Goal: Task Accomplishment & Management: Use online tool/utility

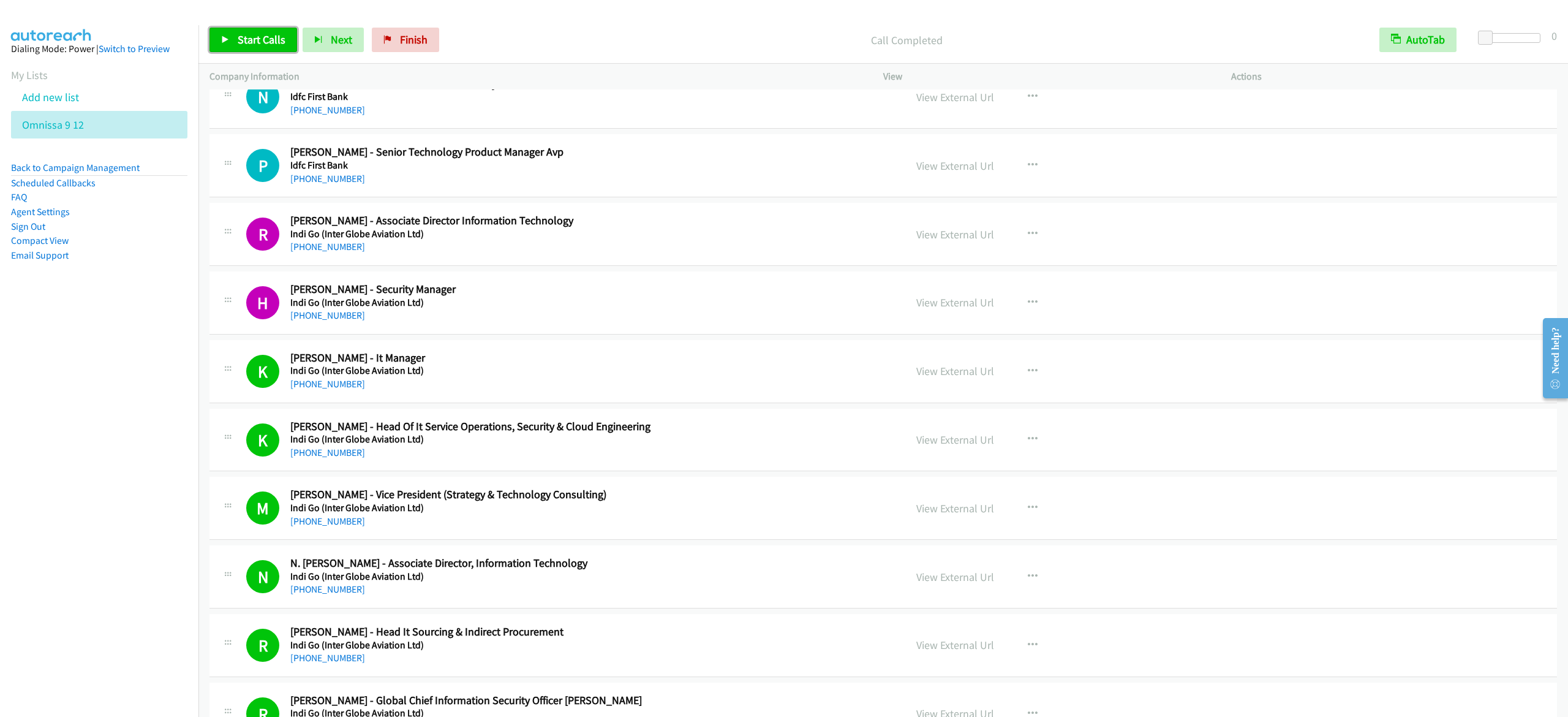
click at [263, 48] on link "Start Calls" at bounding box center [253, 39] width 87 height 24
click at [240, 39] on span "Pause" at bounding box center [251, 39] width 28 height 14
click at [228, 38] on icon at bounding box center [226, 40] width 9 height 9
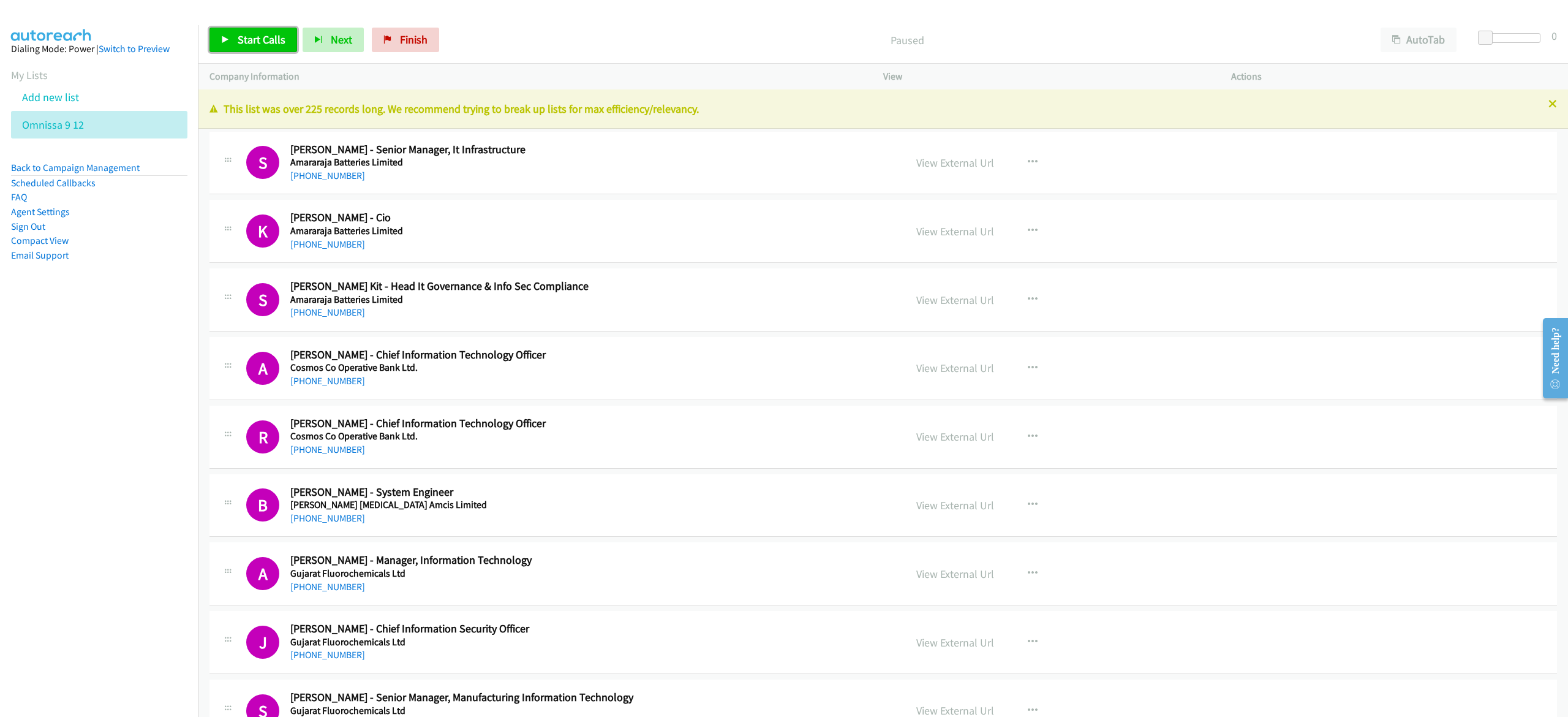
click at [267, 34] on span "Start Calls" at bounding box center [261, 39] width 48 height 14
click at [233, 46] on link "Pause" at bounding box center [243, 39] width 67 height 24
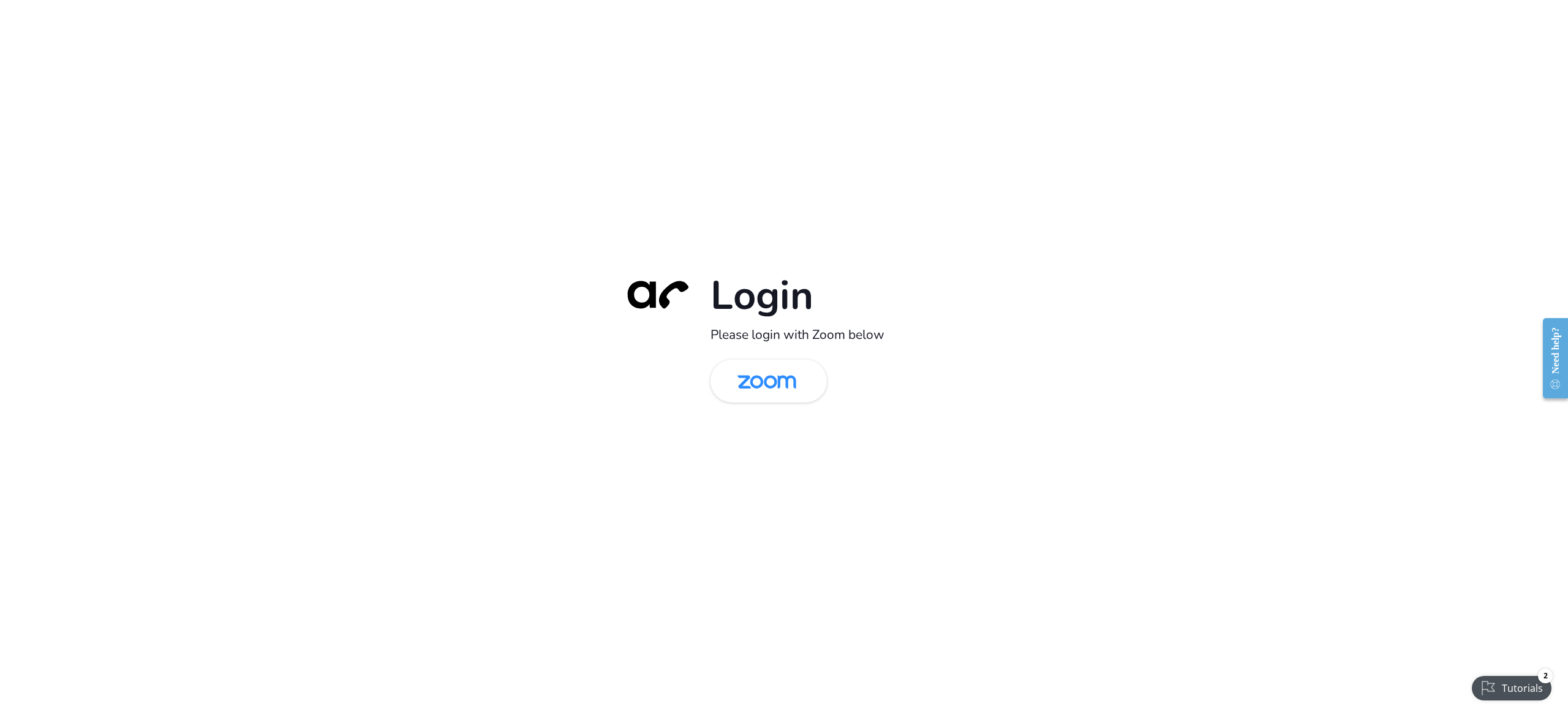
click at [754, 355] on div "Login Please login with Zoom below" at bounding box center [784, 358] width 343 height 176
click at [752, 386] on img at bounding box center [767, 382] width 85 height 40
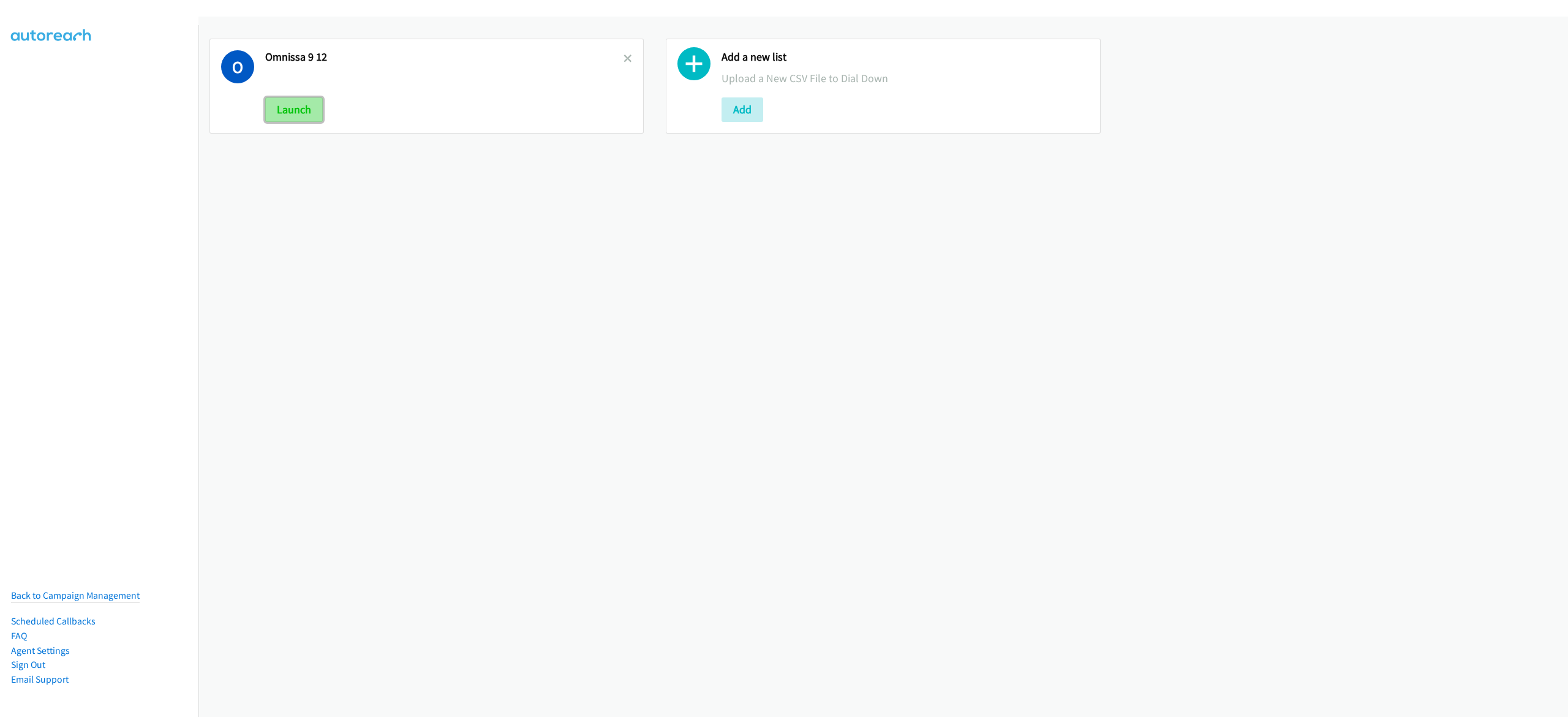
click at [285, 113] on button "Launch" at bounding box center [294, 109] width 58 height 24
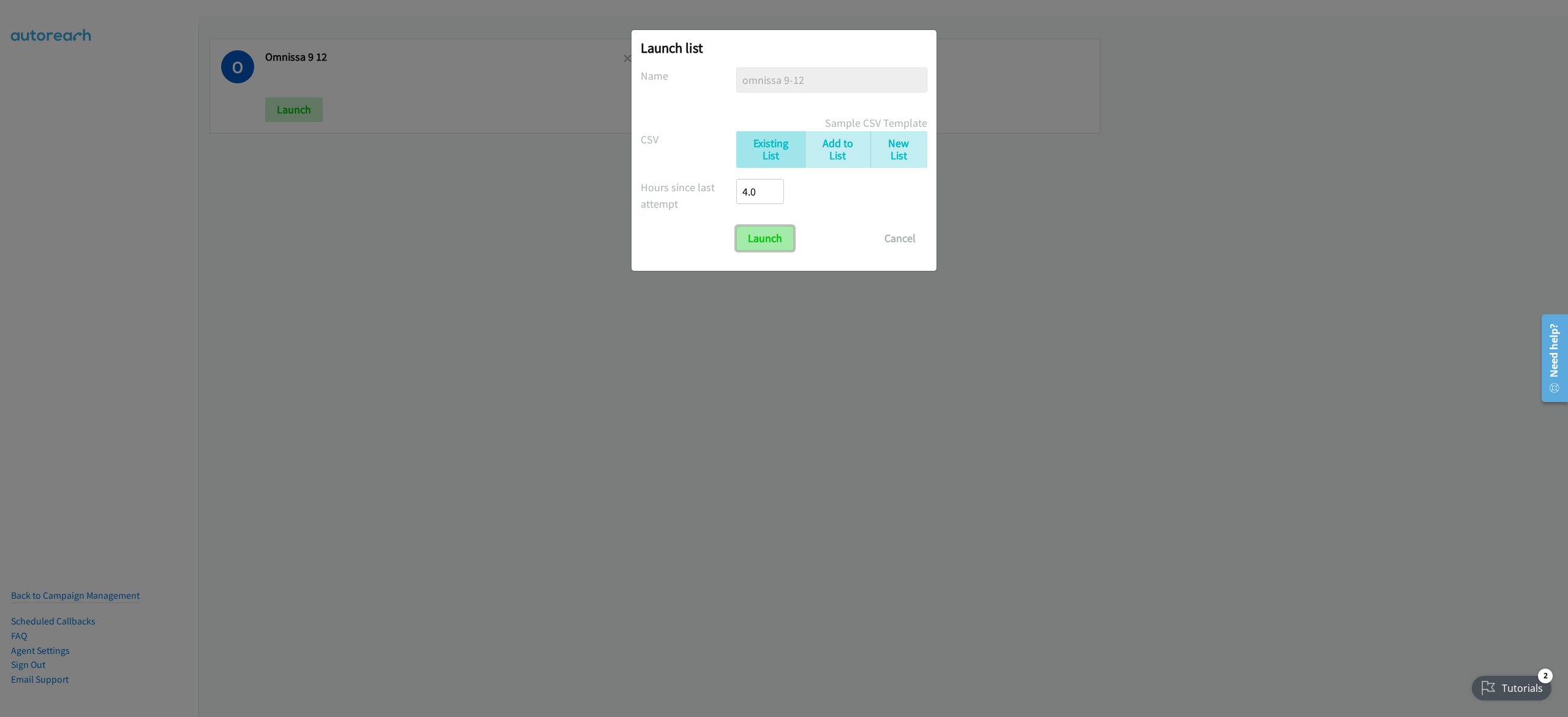
click at [760, 247] on input "Launch" at bounding box center [765, 238] width 58 height 24
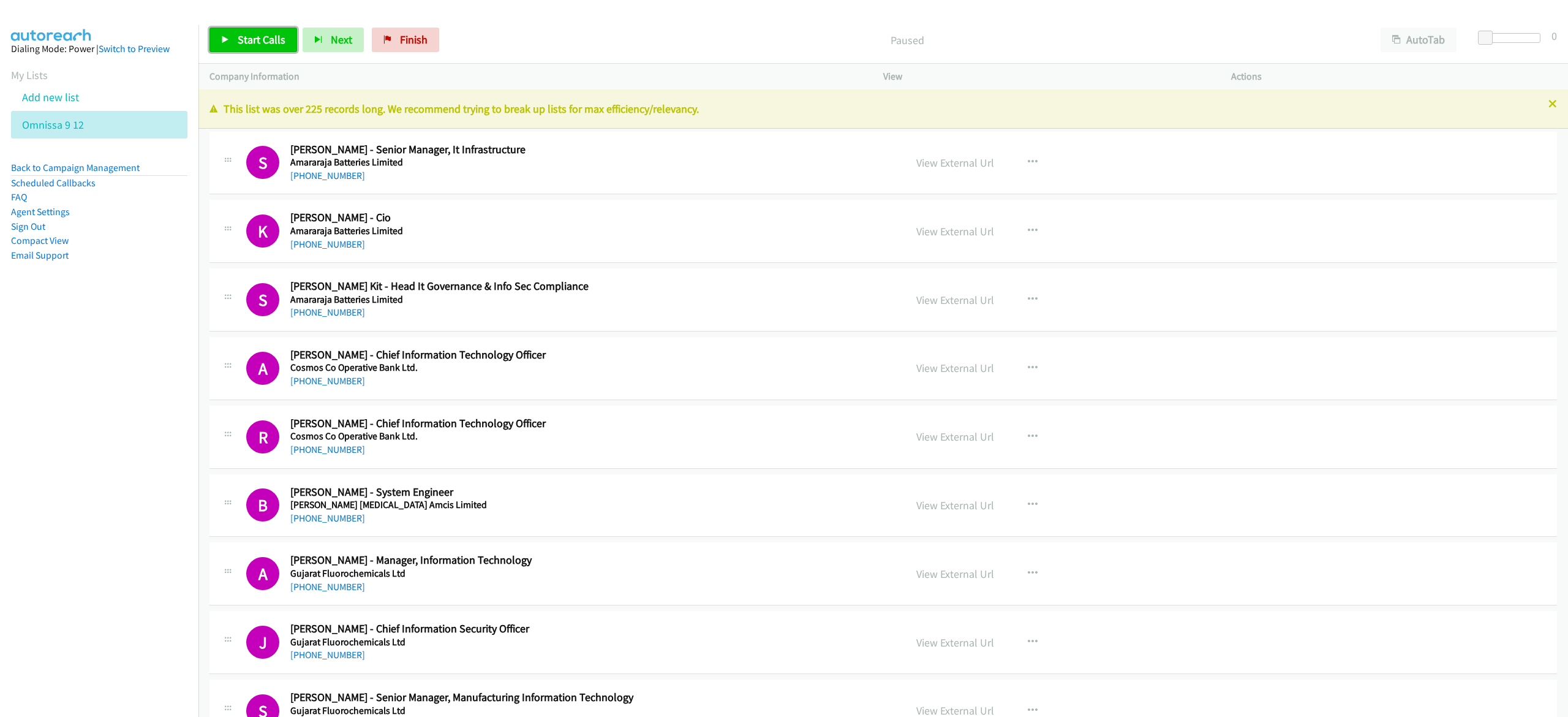
click at [261, 36] on span "Start Calls" at bounding box center [261, 39] width 48 height 14
click at [1014, 59] on div "Start Calls Pause Next Finish Dialing Sangeeta Patel - Vice President Informati…" at bounding box center [883, 40] width 1369 height 47
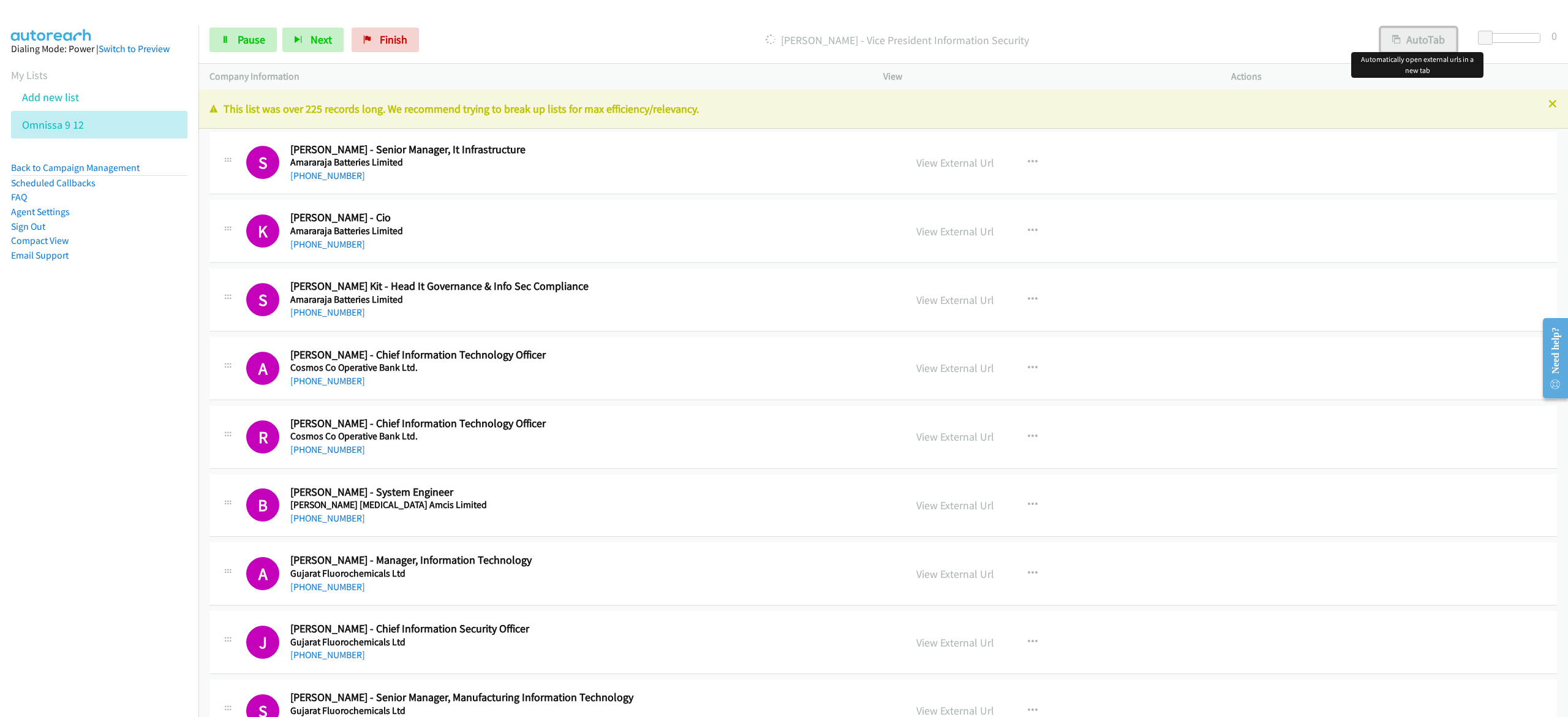
click at [1445, 36] on button "AutoTab" at bounding box center [1418, 39] width 76 height 24
click at [244, 34] on span "Pause" at bounding box center [251, 39] width 28 height 14
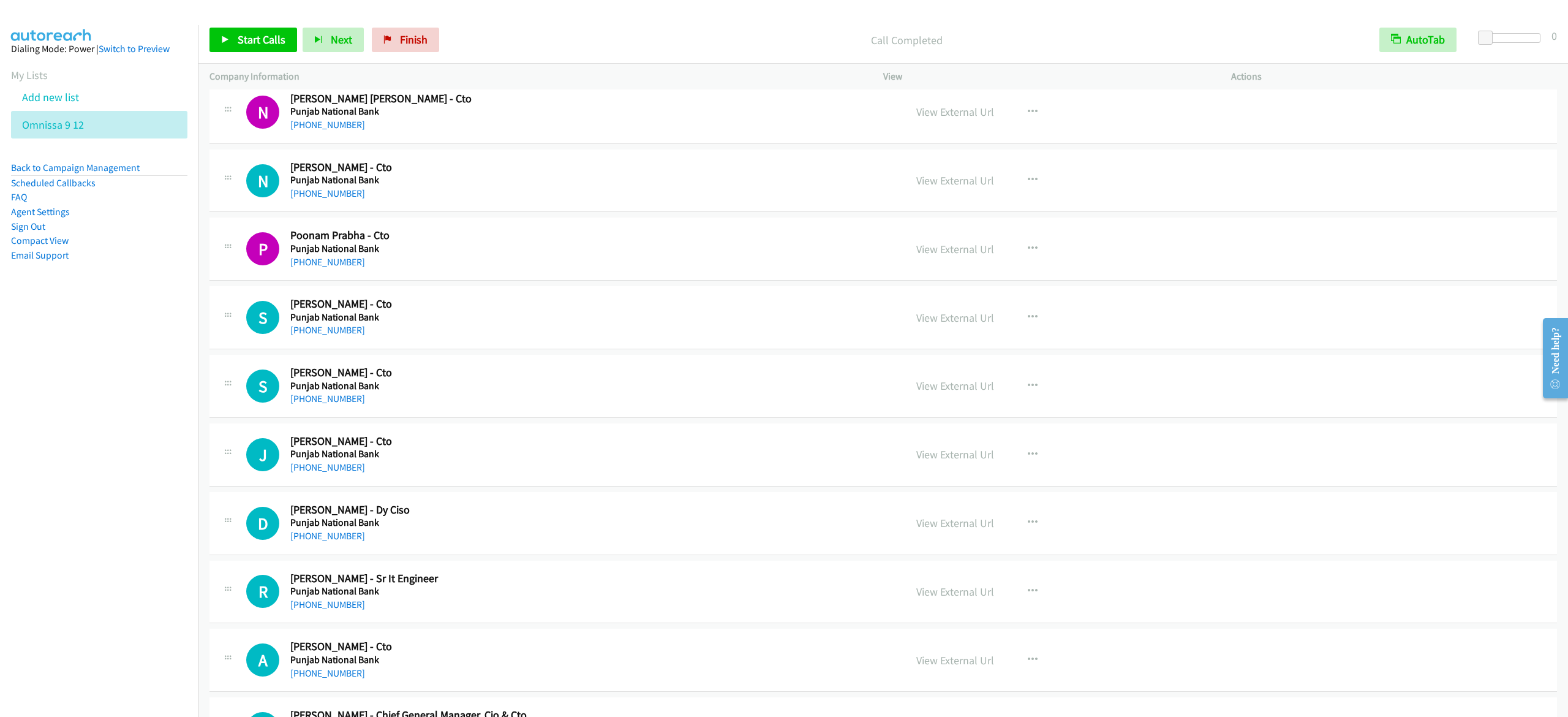
scroll to position [8333, 0]
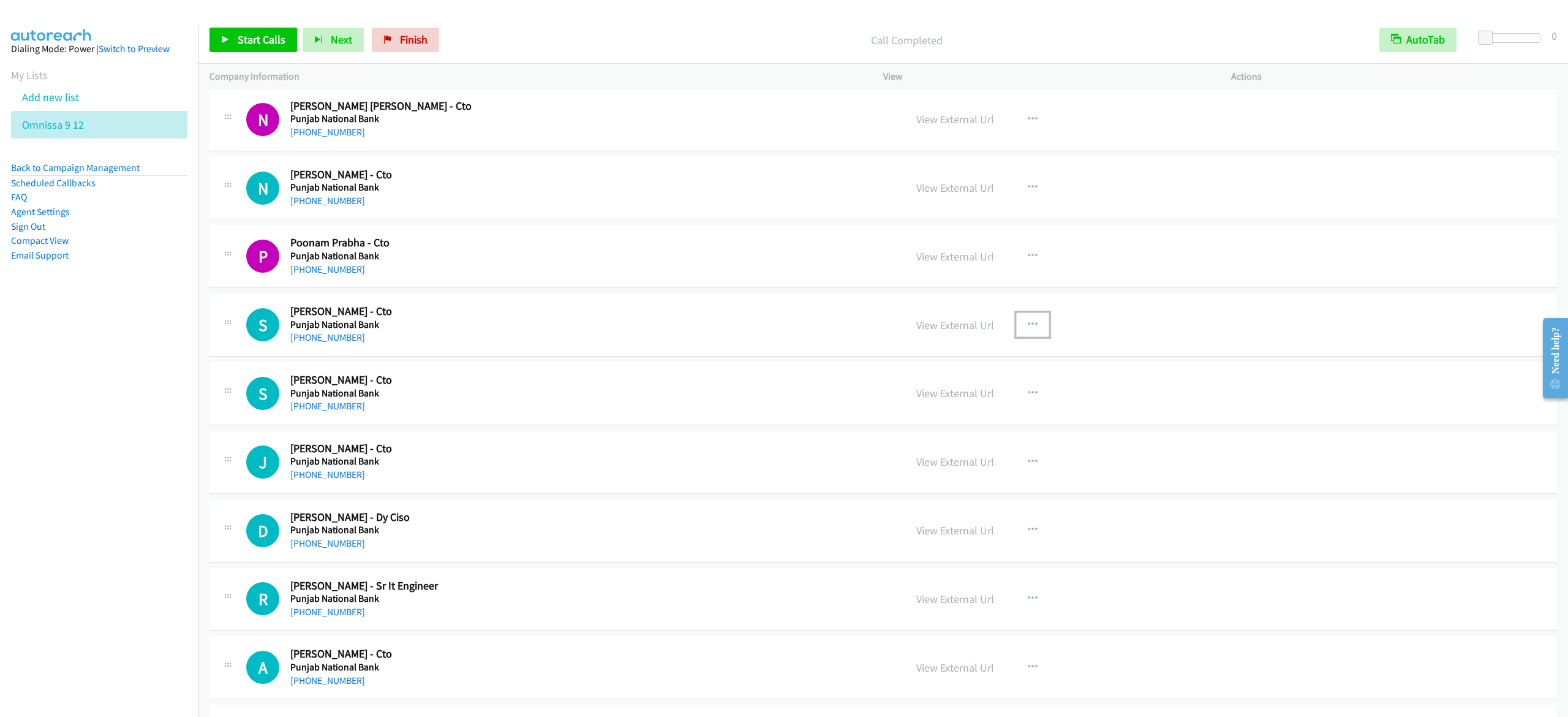
click at [1027, 329] on icon "button" at bounding box center [1032, 324] width 10 height 10
click at [943, 417] on link "Start Calls Here" at bounding box center [967, 404] width 163 height 24
click at [272, 38] on span "Start Calls" at bounding box center [261, 39] width 48 height 14
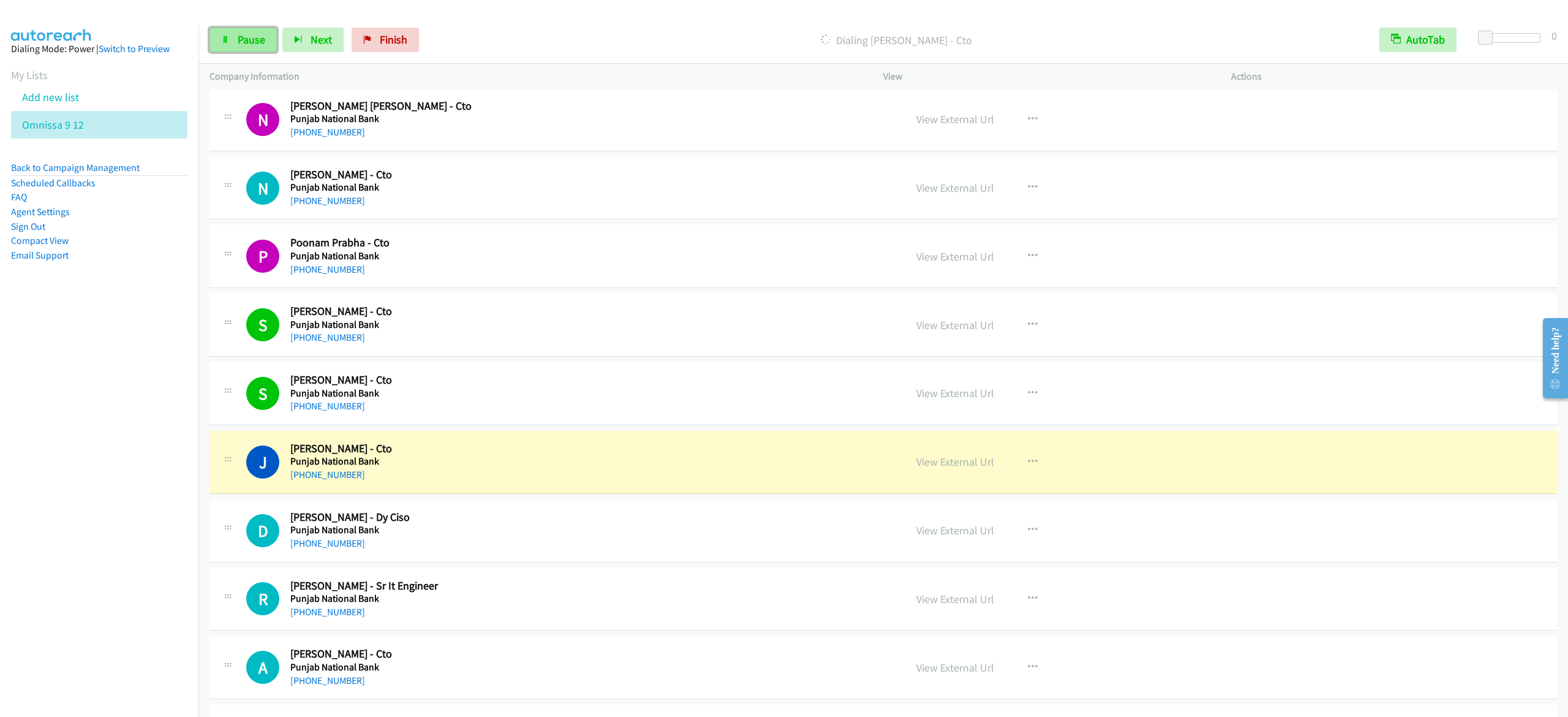
click at [220, 42] on link "Pause" at bounding box center [243, 39] width 67 height 24
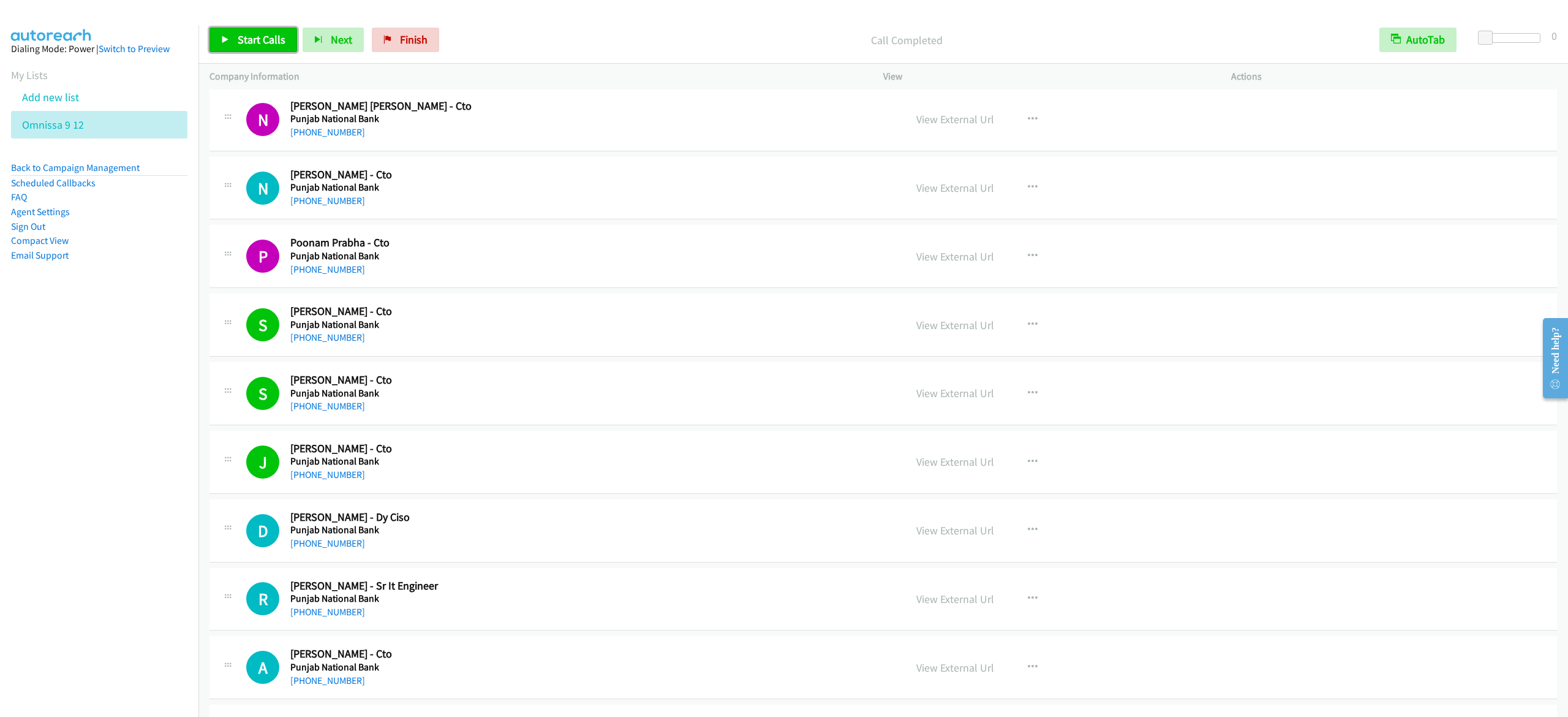
click at [270, 39] on span "Start Calls" at bounding box center [261, 39] width 48 height 14
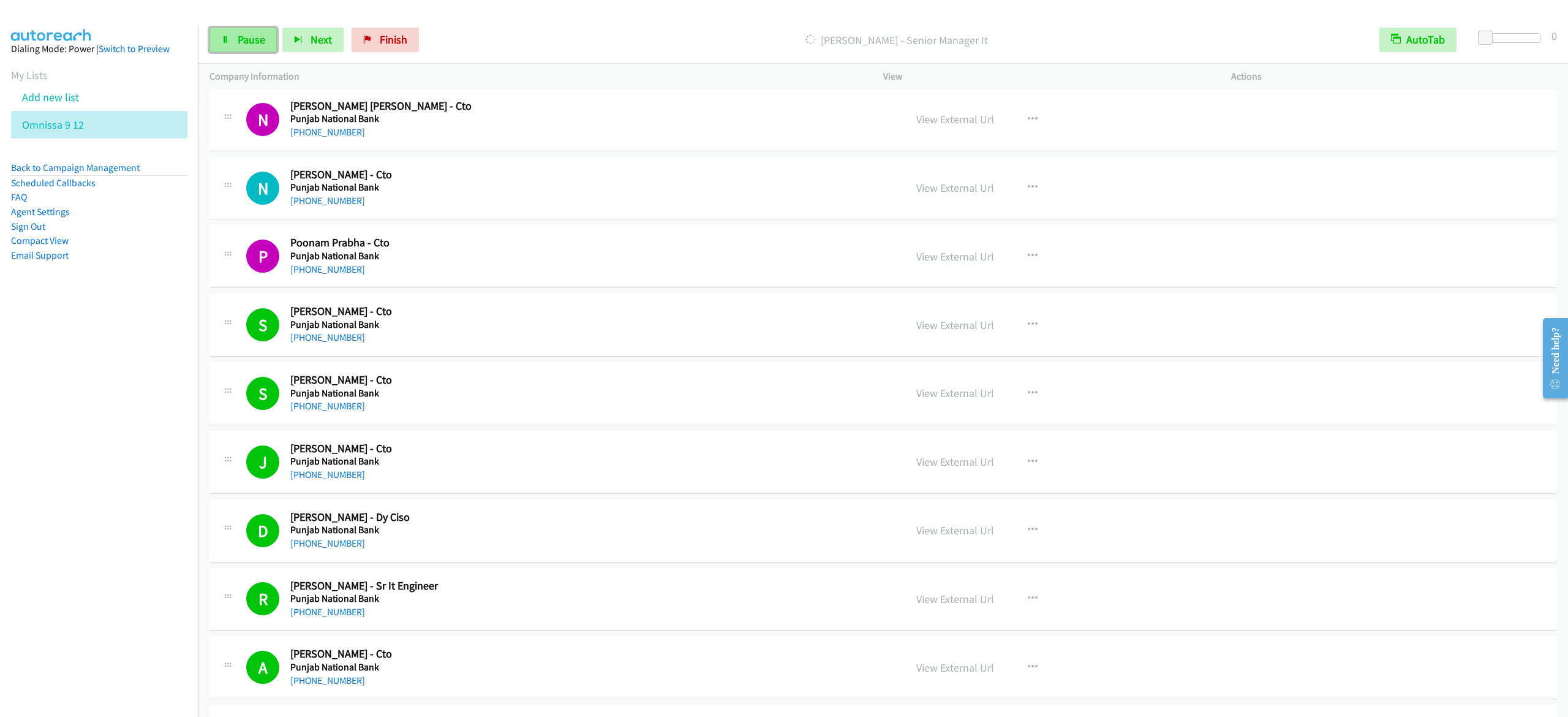
click at [256, 36] on span "Pause" at bounding box center [251, 39] width 28 height 14
click at [278, 37] on span "Start Calls" at bounding box center [261, 39] width 48 height 14
click at [255, 39] on span "Pause" at bounding box center [251, 39] width 28 height 14
click at [224, 42] on icon at bounding box center [226, 40] width 9 height 9
click at [269, 33] on link "Pause" at bounding box center [243, 39] width 67 height 24
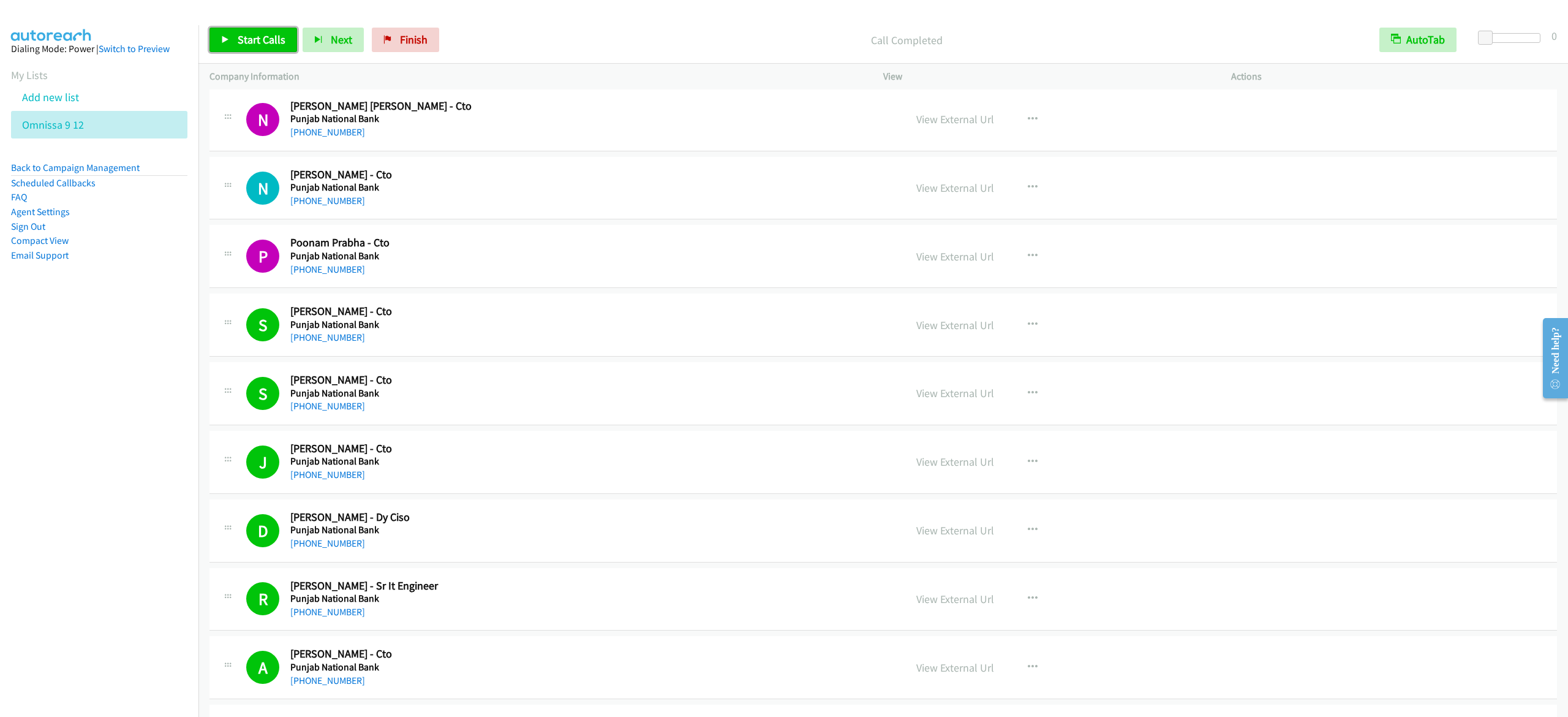
click at [270, 37] on span "Start Calls" at bounding box center [261, 39] width 48 height 14
click at [264, 38] on span "Pause" at bounding box center [251, 39] width 28 height 14
click at [270, 44] on span "Start Calls" at bounding box center [261, 39] width 48 height 14
click at [237, 41] on span "Pause" at bounding box center [251, 39] width 28 height 14
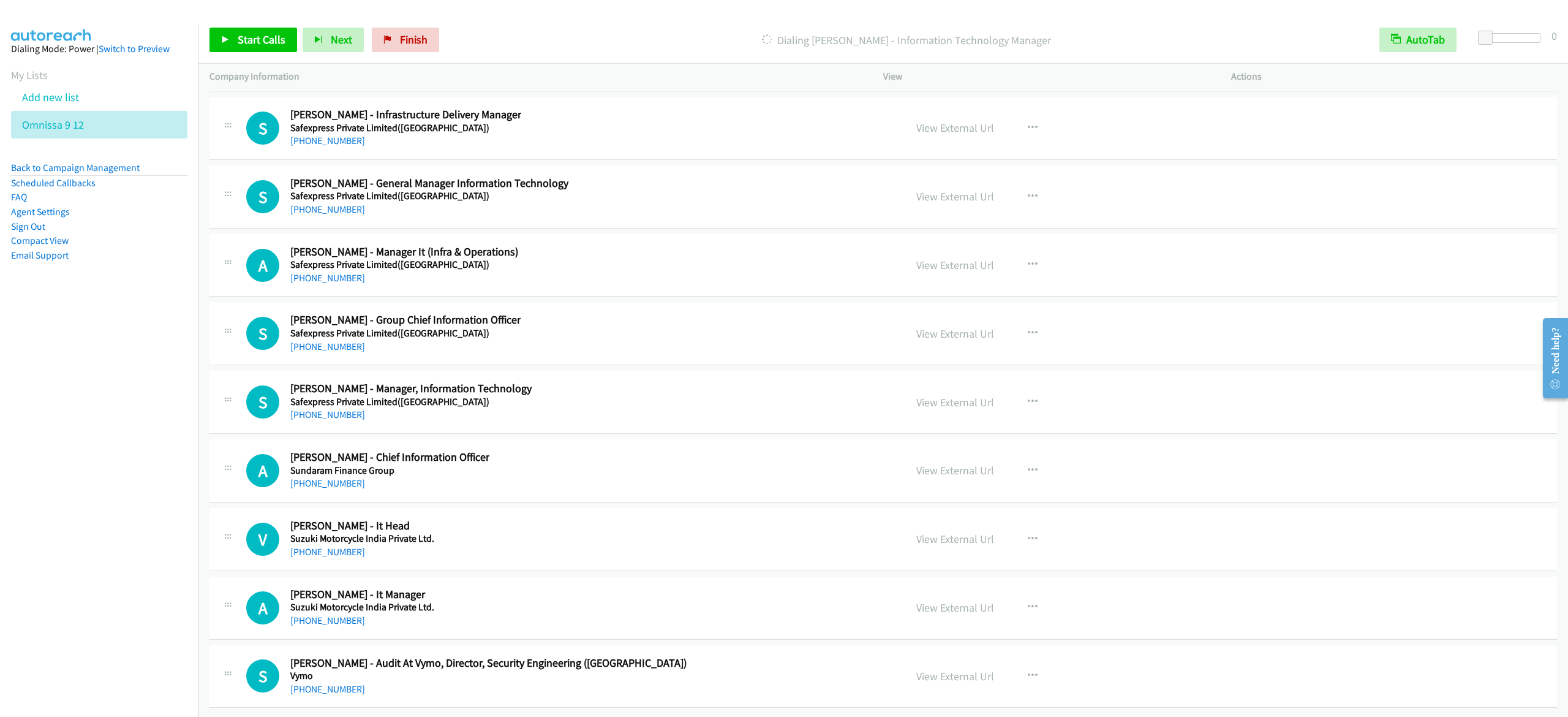
scroll to position [15996, 0]
click at [223, 34] on link "Start Calls" at bounding box center [253, 39] width 87 height 24
click at [240, 43] on span "Pause" at bounding box center [251, 39] width 28 height 14
click at [240, 43] on span "Start Calls" at bounding box center [261, 39] width 48 height 14
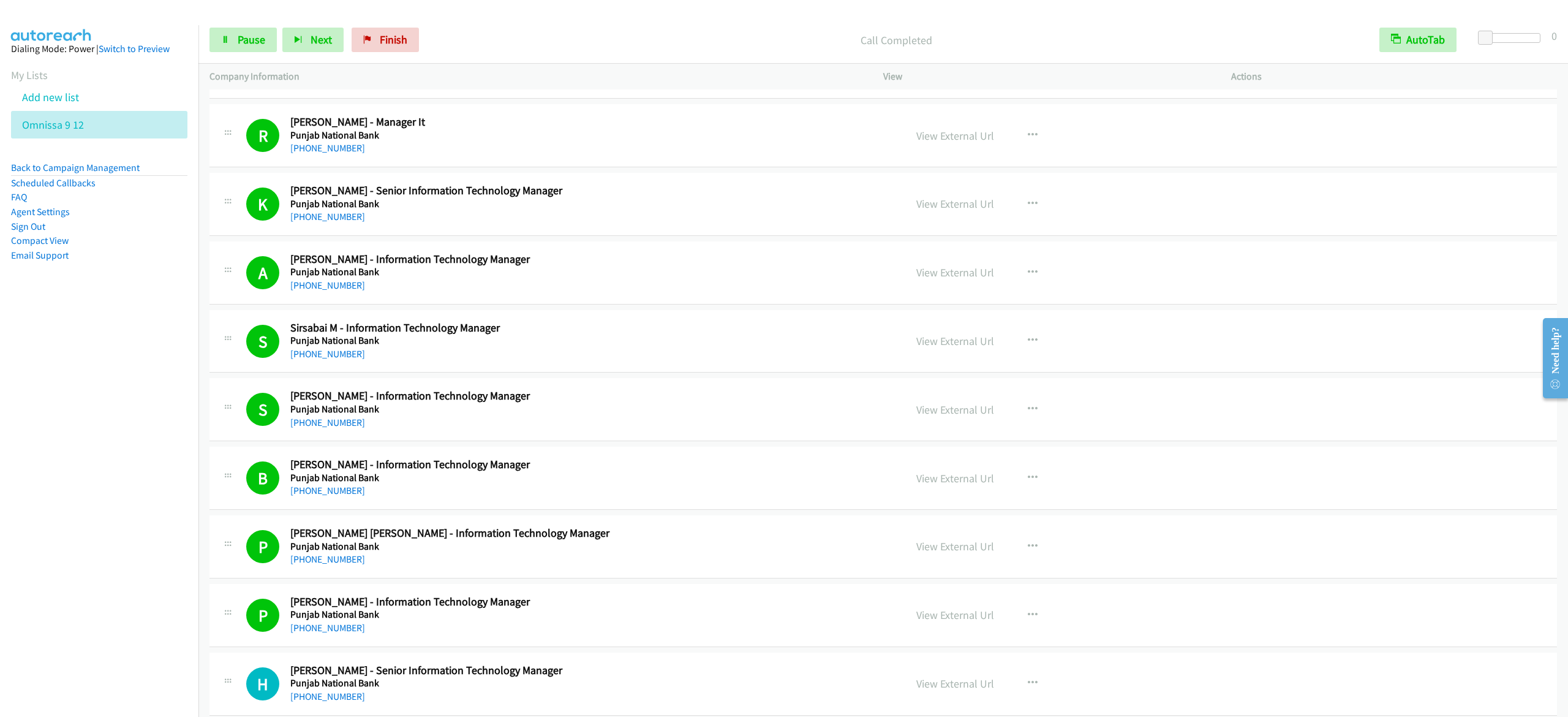
scroll to position [12932, 0]
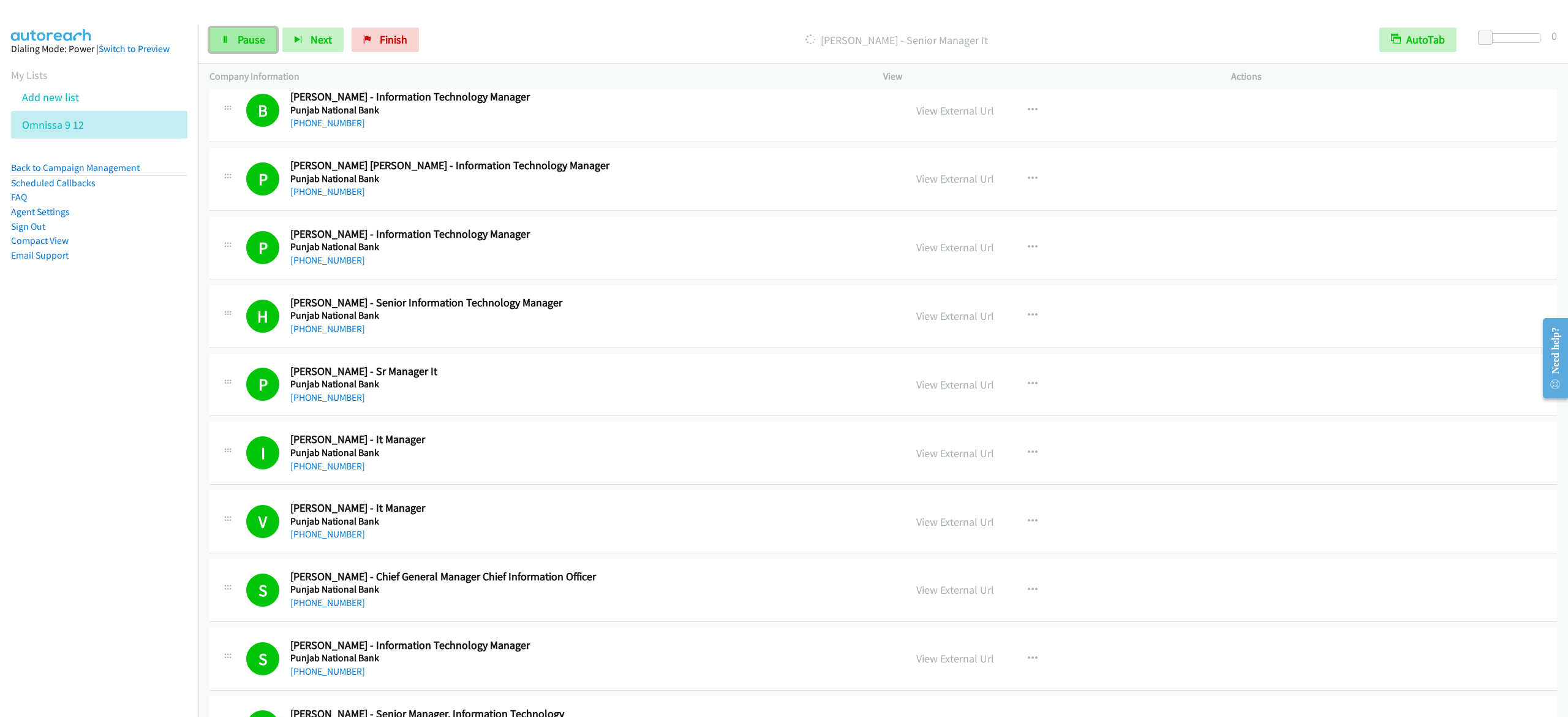
click at [243, 42] on span "Pause" at bounding box center [251, 39] width 28 height 14
click at [257, 34] on span "Start Calls" at bounding box center [261, 39] width 48 height 14
click at [228, 39] on icon at bounding box center [226, 40] width 9 height 9
click at [270, 38] on span "Start Calls" at bounding box center [261, 39] width 48 height 14
click at [250, 34] on span "Pause" at bounding box center [251, 39] width 28 height 14
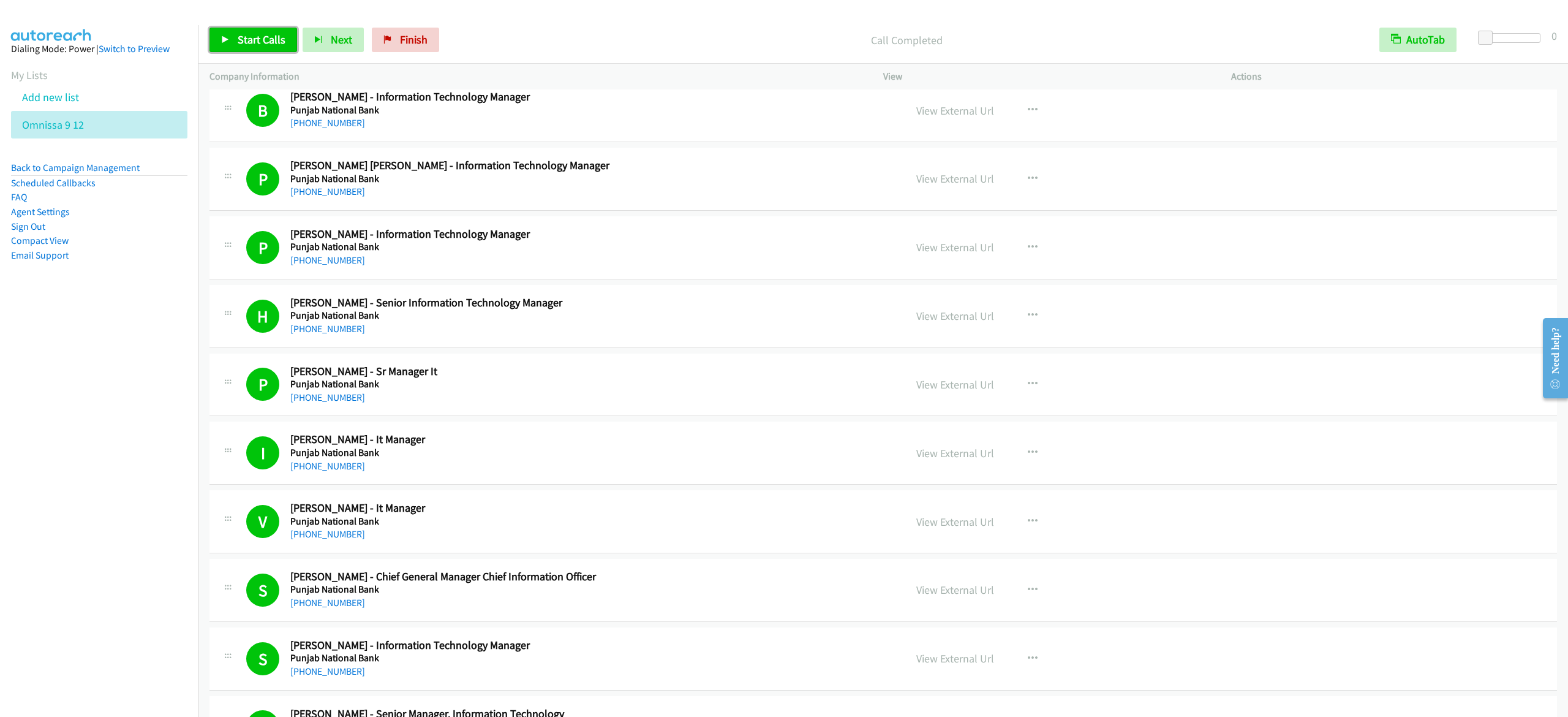
click at [253, 46] on span "Start Calls" at bounding box center [261, 39] width 48 height 14
click at [217, 40] on link "Pause" at bounding box center [243, 39] width 67 height 24
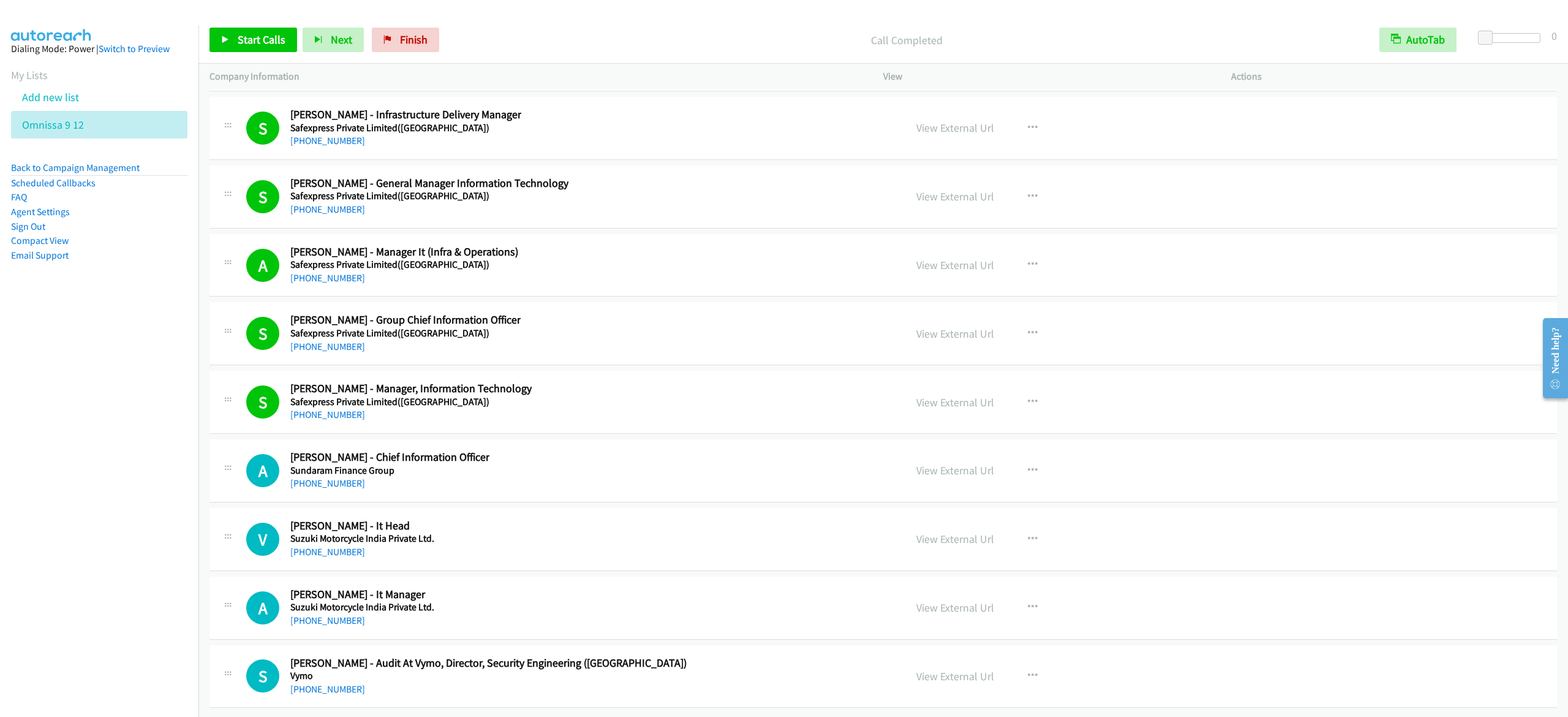
scroll to position [15996, 0]
click at [1016, 458] on button "button" at bounding box center [1032, 470] width 33 height 24
click at [926, 538] on link "Start Calls Here" at bounding box center [967, 550] width 163 height 24
click at [266, 48] on link "Start Calls" at bounding box center [253, 39] width 87 height 24
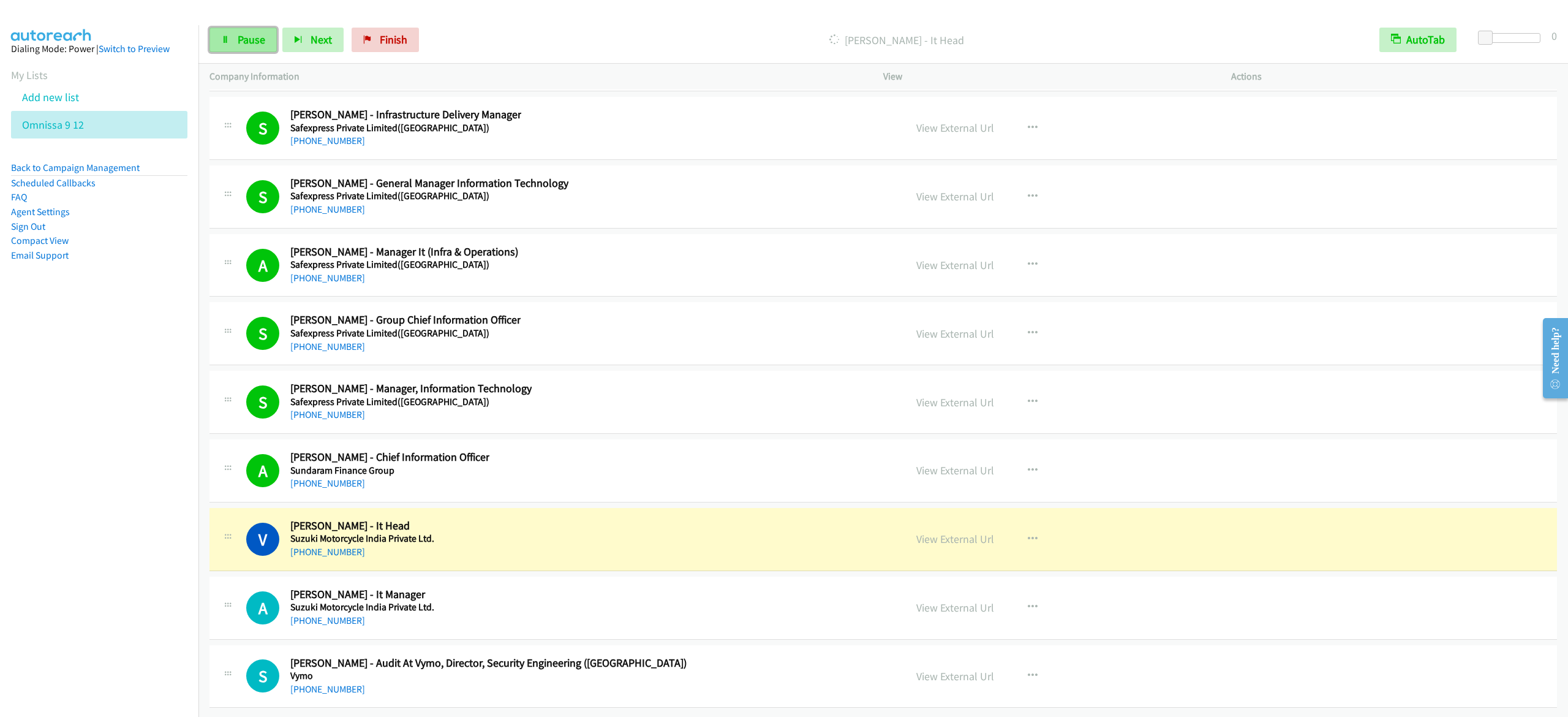
click at [236, 34] on link "Pause" at bounding box center [243, 39] width 67 height 24
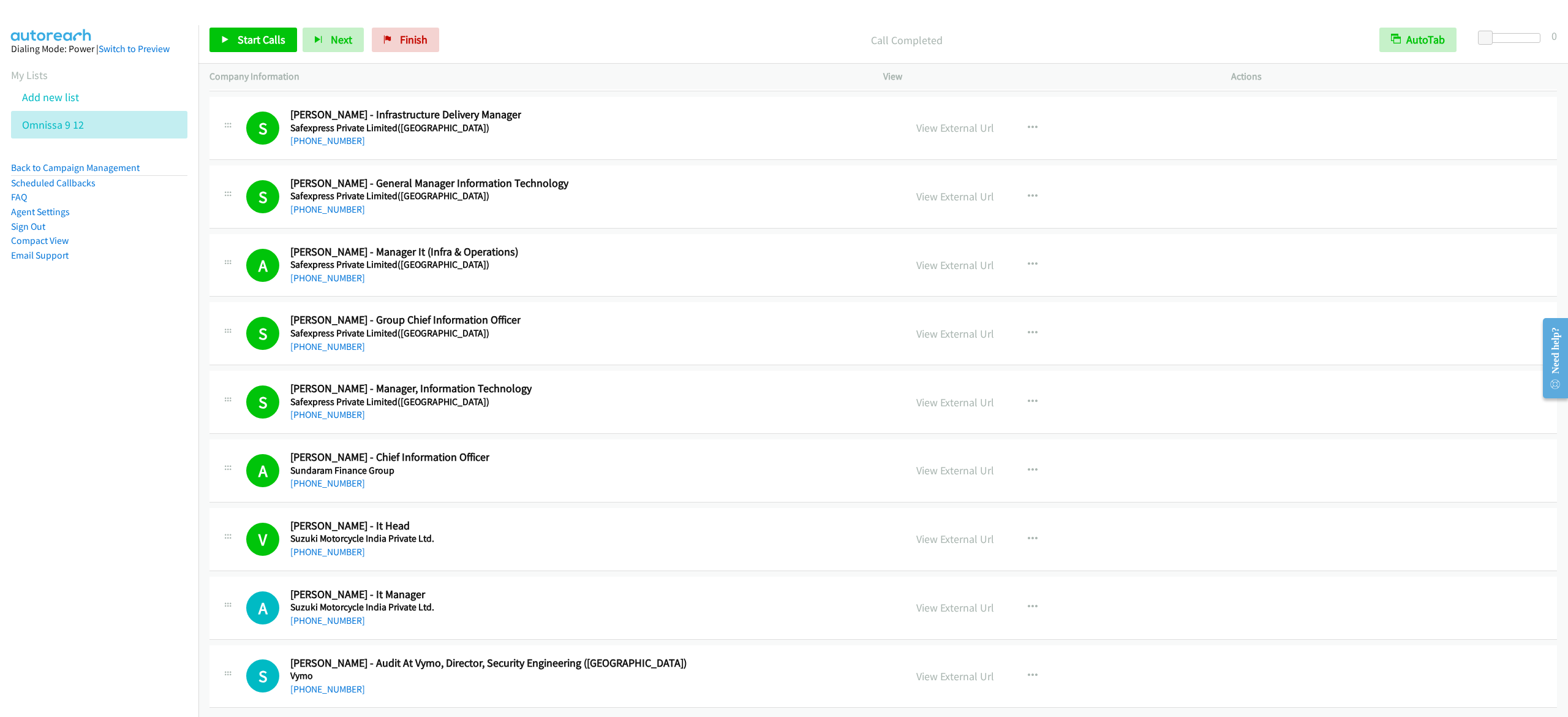
click at [698, 656] on div "S Callback Scheduled Sk Char - Audit At Vymo, Director, Security Engineering (I…" at bounding box center [570, 676] width 648 height 40
click at [1027, 671] on icon "button" at bounding box center [1032, 675] width 10 height 10
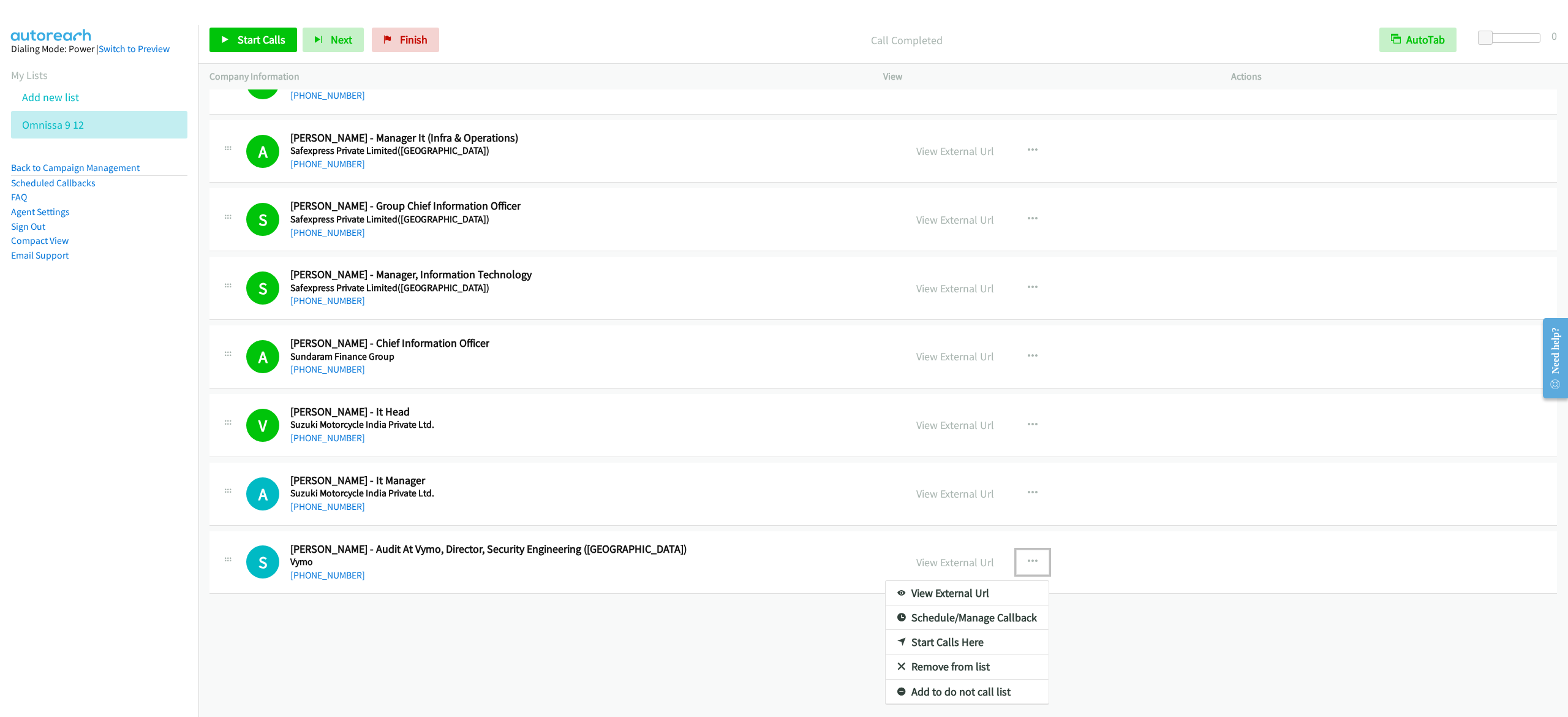
click at [1003, 629] on link "Start Calls Here" at bounding box center [967, 641] width 163 height 24
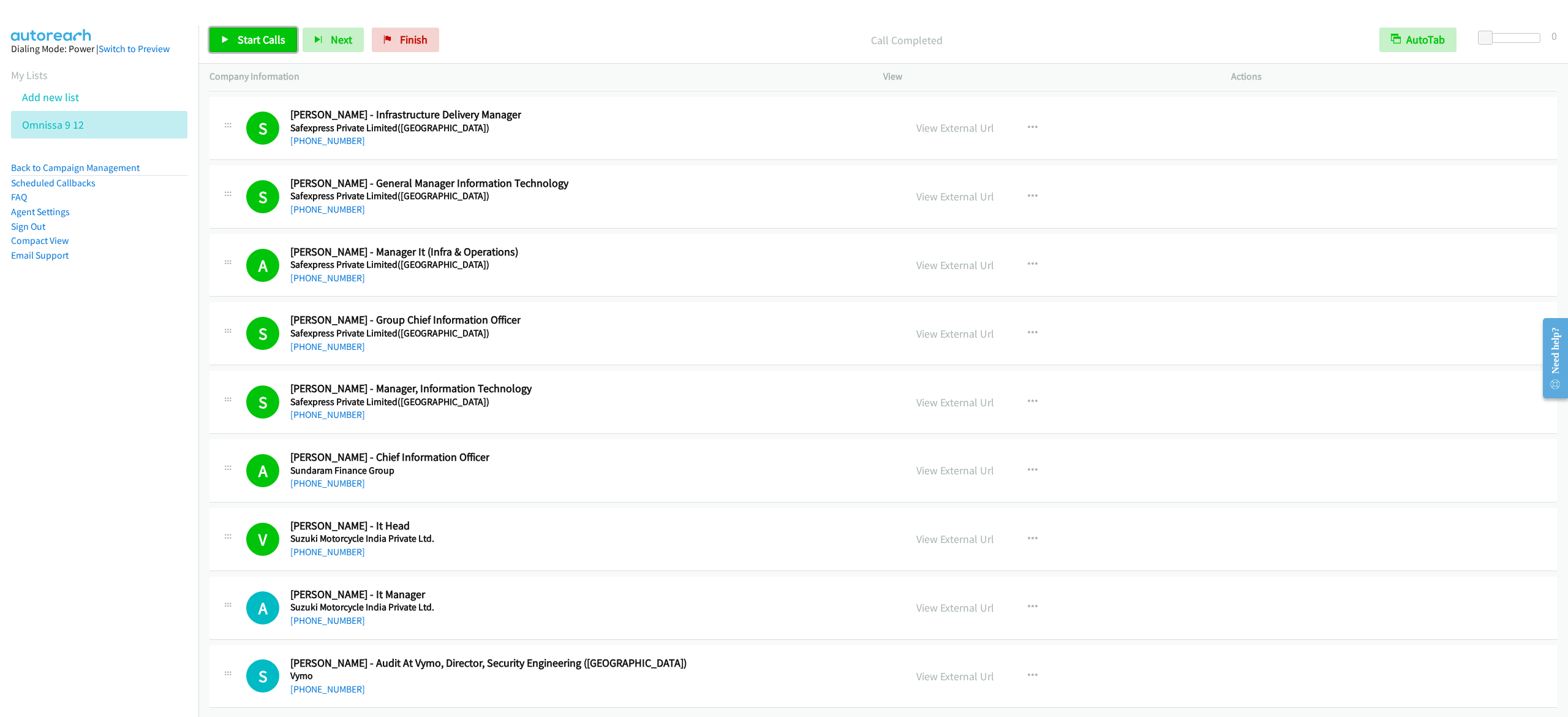
click at [253, 44] on span "Start Calls" at bounding box center [261, 39] width 48 height 14
click at [253, 48] on link "Pause" at bounding box center [243, 39] width 67 height 24
drag, startPoint x: 390, startPoint y: 34, endPoint x: 907, endPoint y: 131, distance: 526.0
click at [390, 34] on link "Finish" at bounding box center [405, 39] width 67 height 24
